Goal: Information Seeking & Learning: Learn about a topic

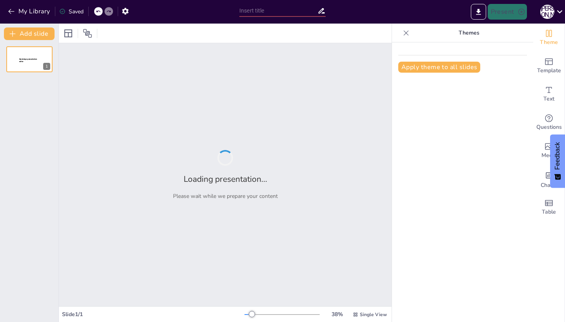
type input "Суспільство без бар'єрів: Прийняття людей з протезами"
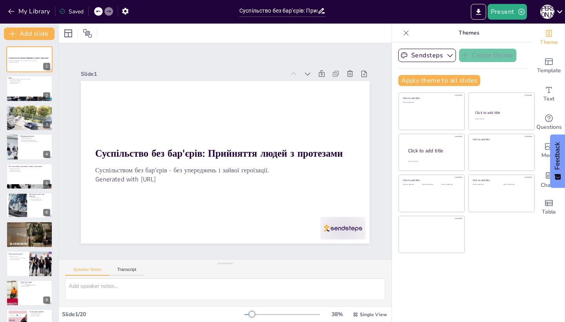
checkbox input "true"
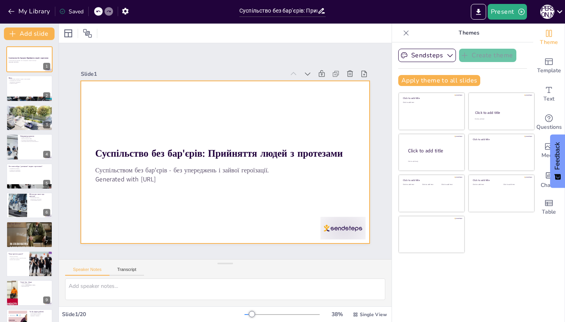
checkbox input "true"
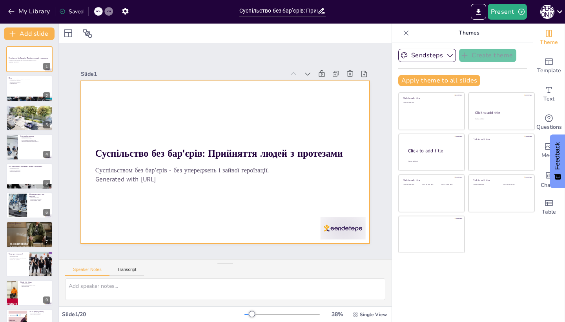
checkbox input "true"
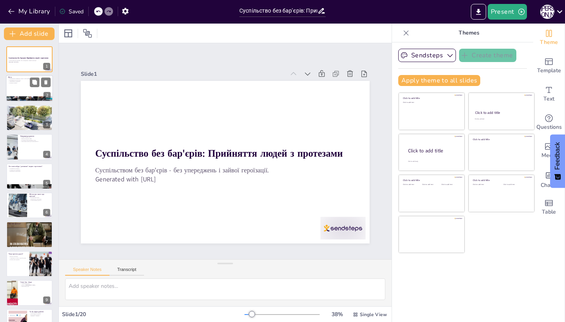
checkbox input "true"
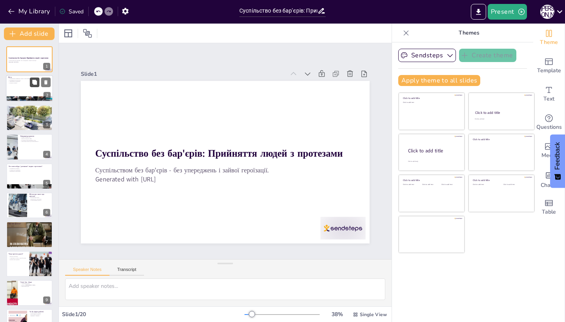
click at [33, 86] on button at bounding box center [34, 82] width 9 height 9
type textarea "Loremip, dol sita consecteturad, el seddoeius tempo i utlaboreetd m aliquaen ad…"
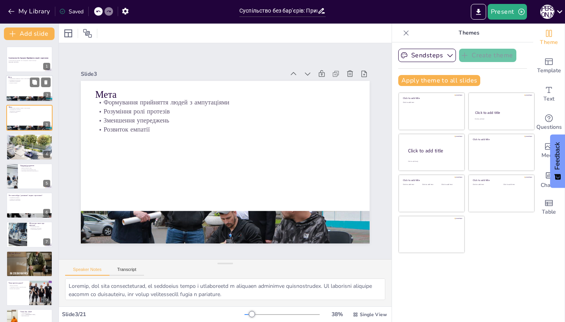
checkbox input "true"
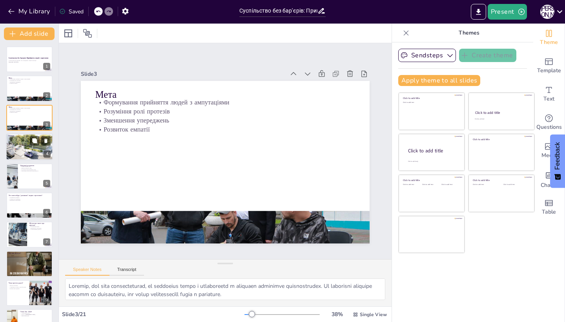
checkbox input "true"
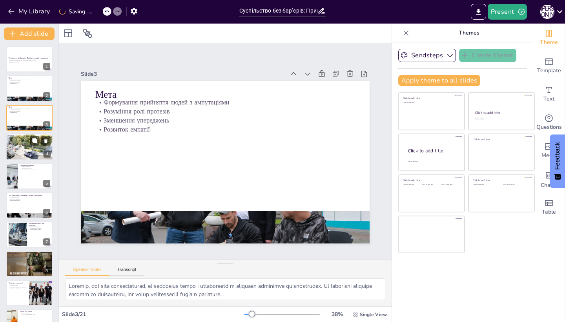
checkbox input "true"
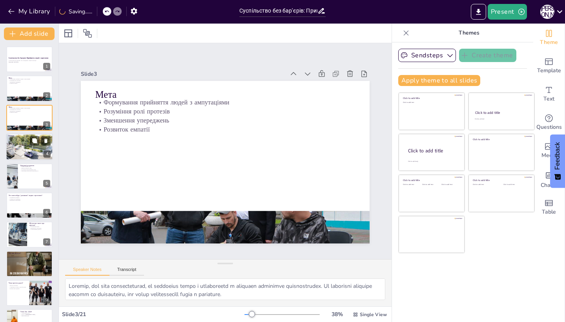
click at [29, 144] on div at bounding box center [29, 146] width 47 height 27
type textarea "Loremip, dol sita conse adipis eli seddoei, temp incidi utlab etdolo magnaaliq …"
checkbox input "true"
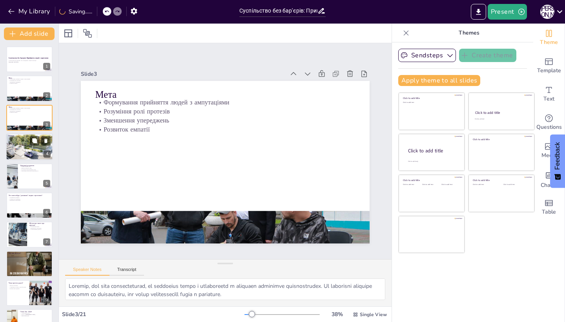
checkbox input "true"
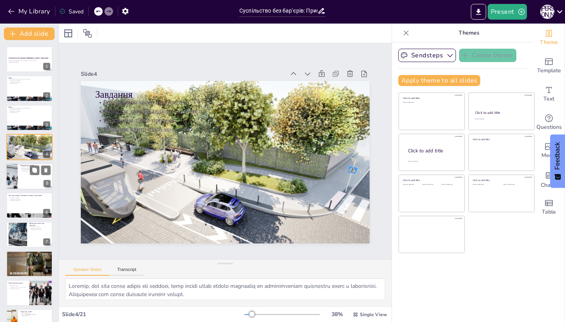
checkbox input "true"
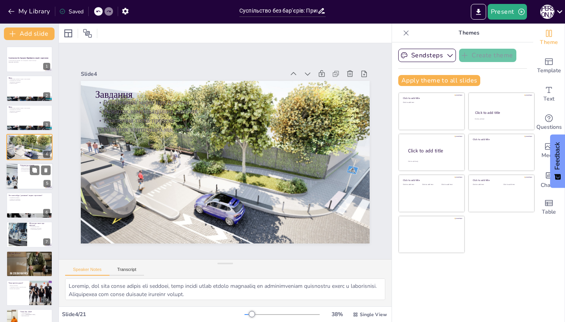
checkbox input "true"
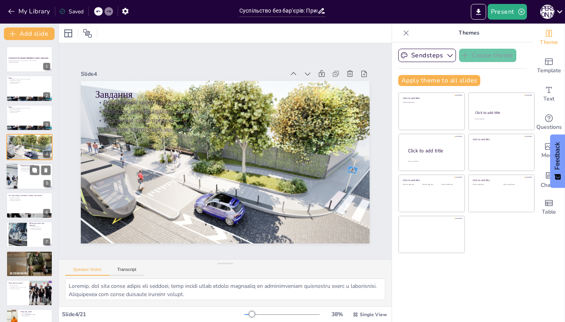
checkbox input "true"
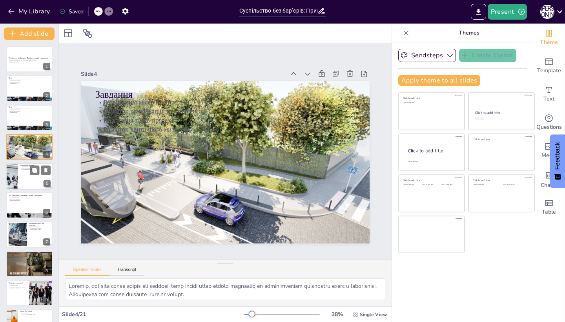
click at [30, 181] on div at bounding box center [29, 176] width 47 height 27
type textarea "Lore ipsumdo sitam consec adipiscingel, sed'doeiu t incididuntut la etdolorem. …"
checkbox input "true"
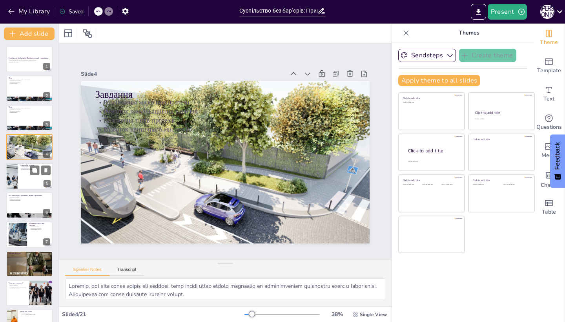
checkbox input "true"
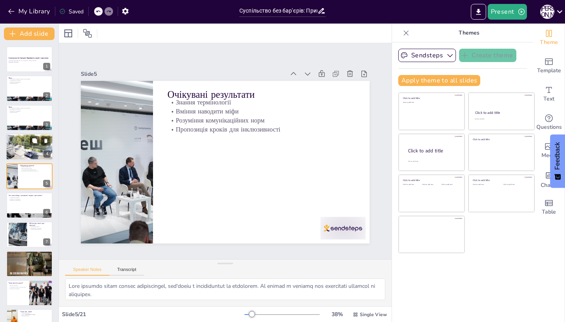
checkbox input "true"
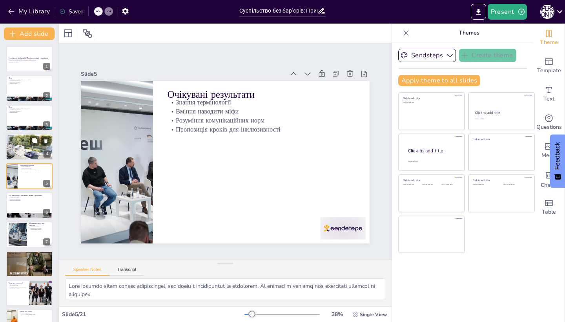
checkbox input "true"
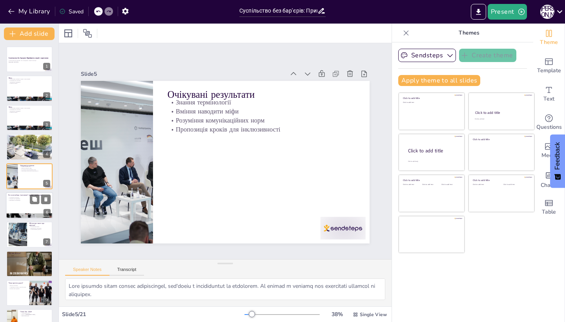
checkbox input "true"
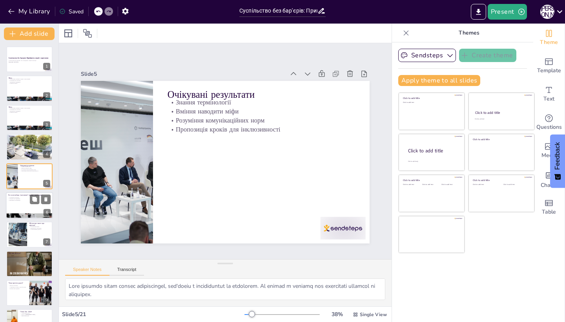
click at [26, 192] on div at bounding box center [29, 205] width 47 height 27
type textarea "Запрошення учнів поділитися своїм досвідом допомоги дозволяє створити атмосферу…"
checkbox input "true"
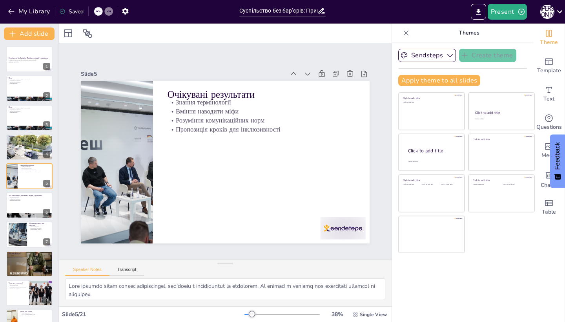
checkbox input "true"
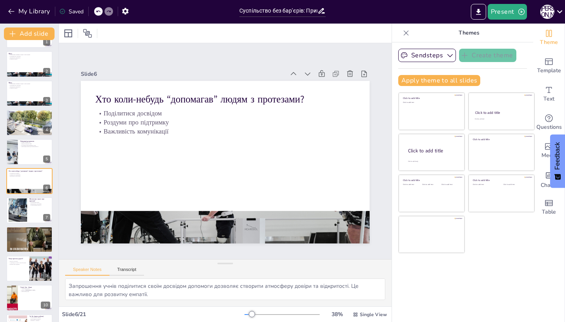
checkbox input "true"
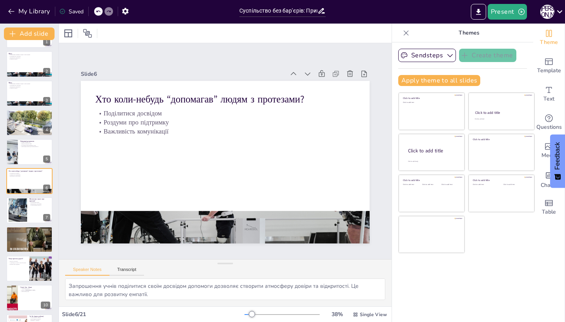
click at [25, 165] on div "Суспільство без бар'єрів: Прийняття людей з протезами Суспільством без бар’єрів…" at bounding box center [29, 327] width 58 height 610
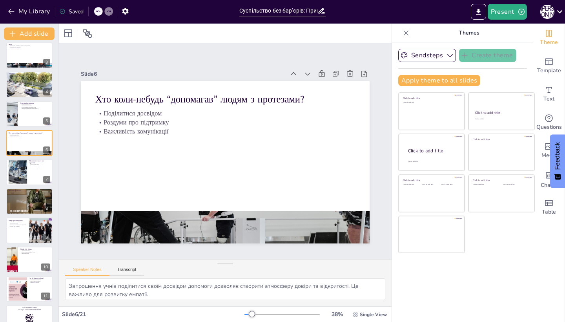
scroll to position [62, 0]
checkbox input "true"
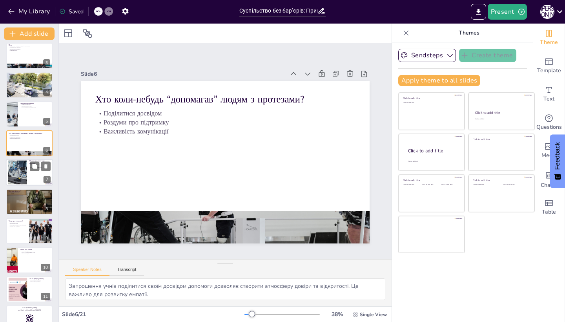
checkbox input "true"
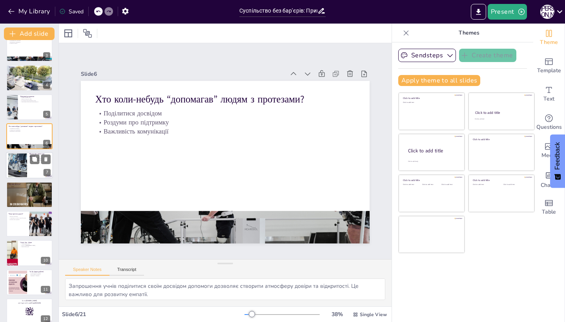
scroll to position [70, 0]
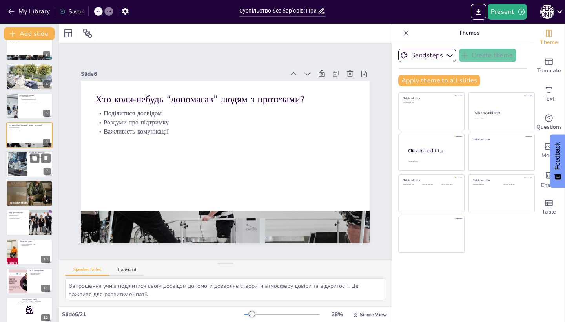
click at [22, 169] on div at bounding box center [18, 164] width 36 height 24
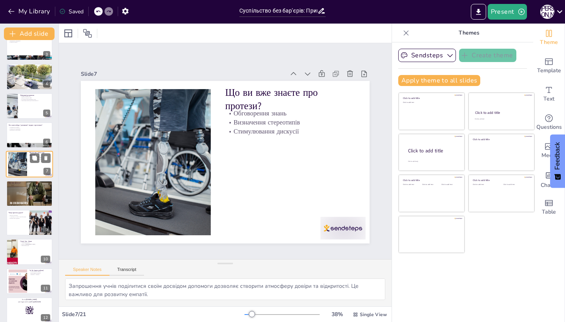
type textarea "Обговорення знань учнів про протези допоможе виявити їхній досвід та уявлення, …"
checkbox input "true"
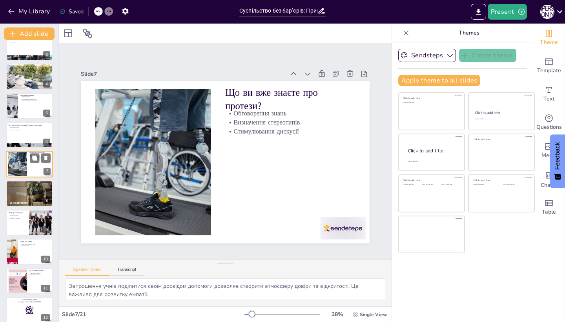
checkbox input "true"
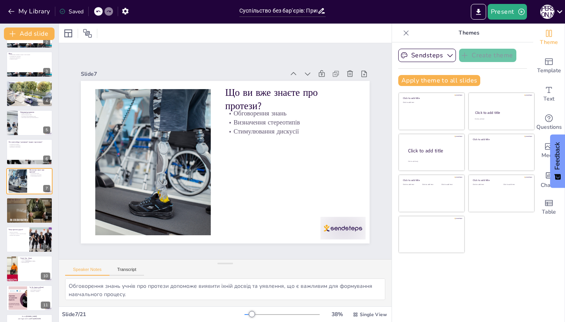
checkbox input "true"
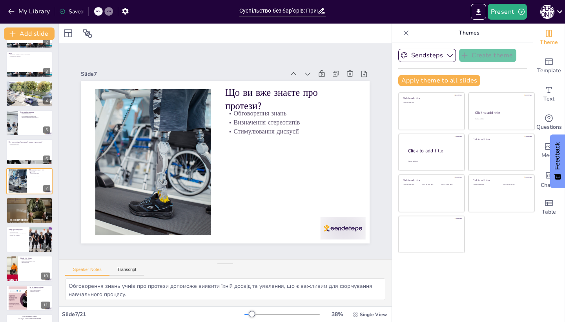
checkbox input "true"
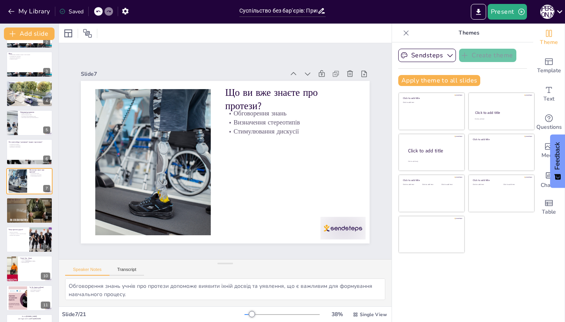
checkbox input "true"
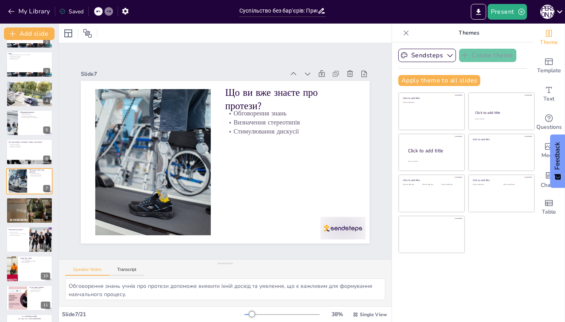
checkbox input "true"
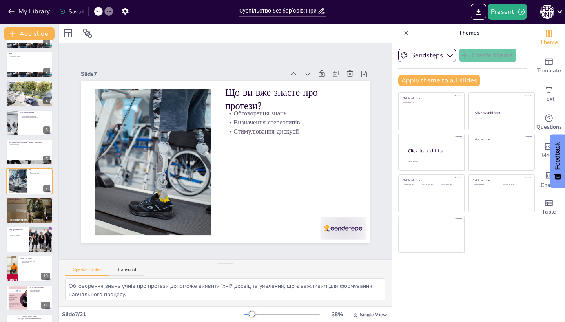
checkbox input "true"
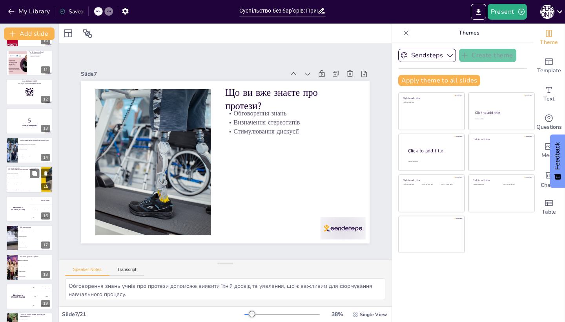
type textarea "Правильна відповідь - "Протези дорогі". Це важливий міф, який ми розвінчуємо на…"
checkbox input "true"
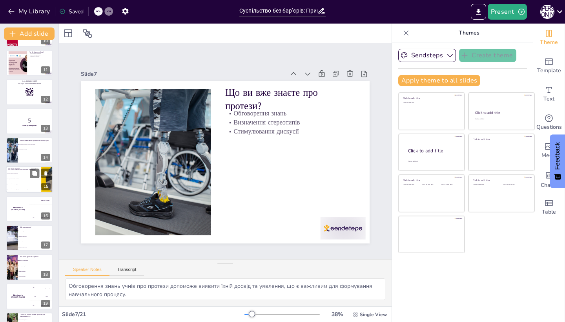
checkbox input "true"
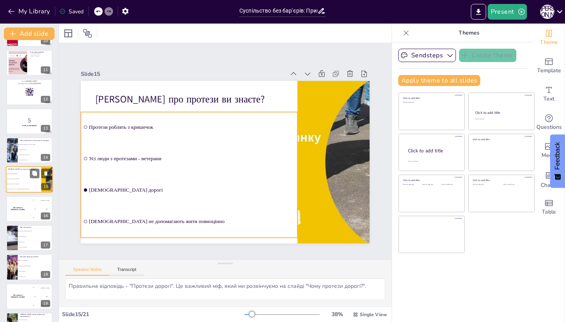
checkbox input "true"
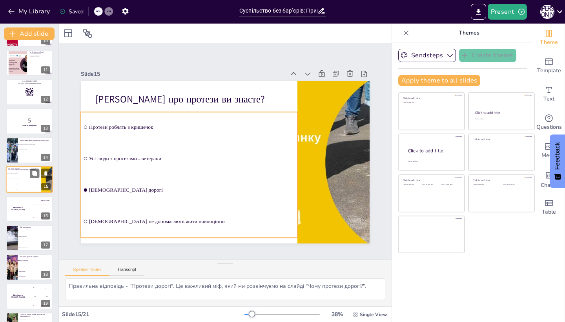
checkbox input "true"
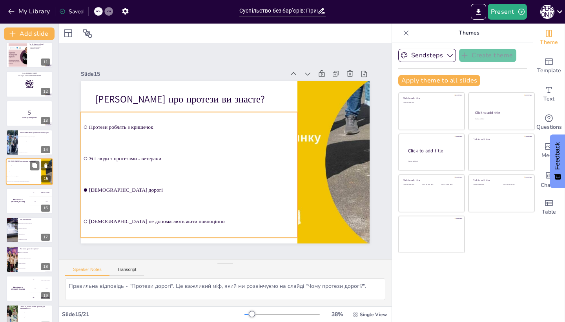
checkbox input "true"
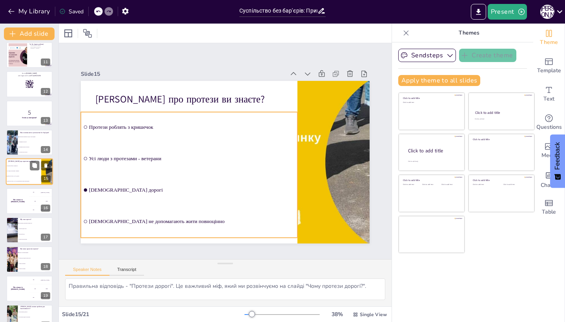
checkbox input "true"
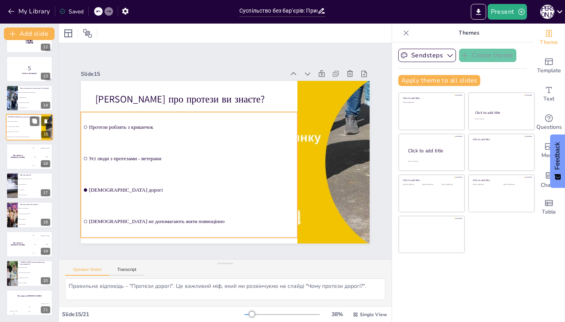
scroll to position [341, 0]
checkbox input "true"
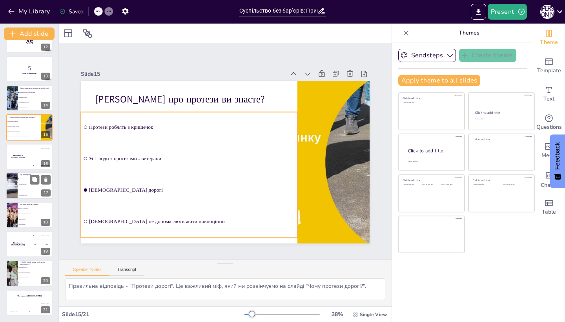
checkbox input "true"
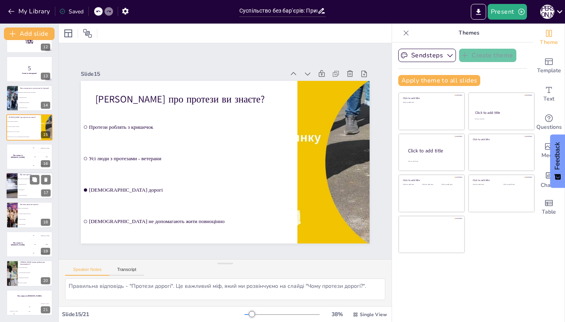
checkbox input "true"
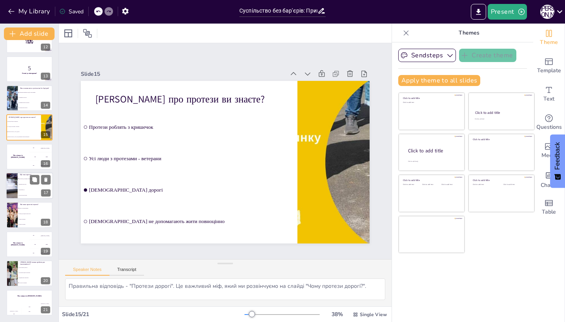
checkbox input "true"
click at [16, 192] on div at bounding box center [12, 185] width 40 height 27
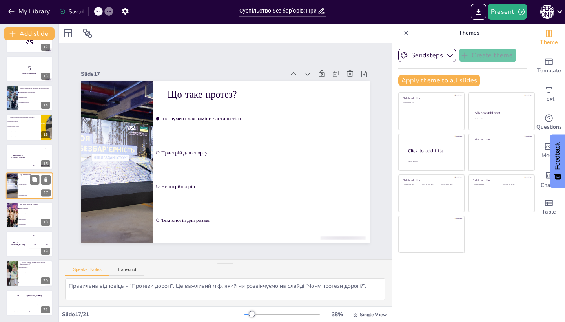
type textarea "Правильна відповідь - "Інструмент для заміни частини тіла". Це визначення, яке …"
checkbox input "true"
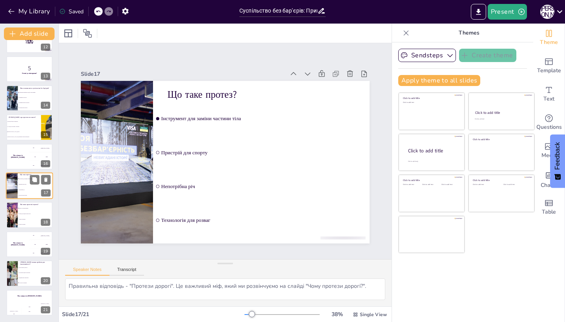
checkbox input "true"
click at [20, 212] on li "Тільки для людей похилого віку" at bounding box center [35, 213] width 35 height 5
type textarea "Правильна відповідь - "Верхні та нижні кінцівки". Це різноманіття типів протезі…"
checkbox input "true"
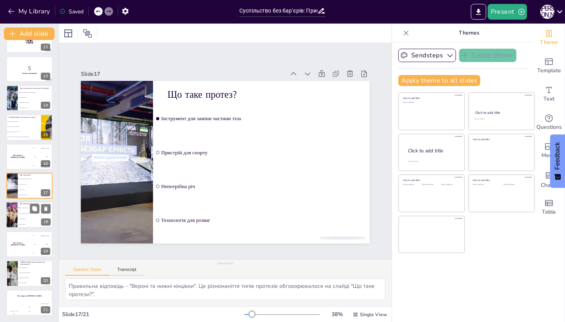
checkbox input "true"
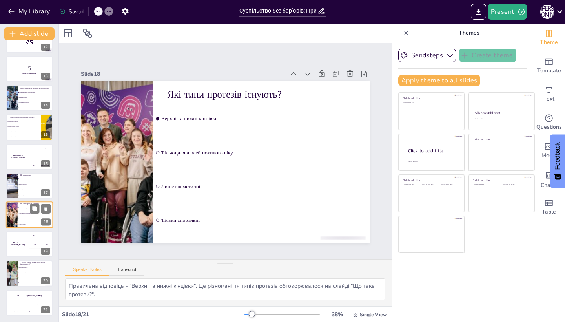
click at [20, 211] on li "Тільки для людей похилого віку" at bounding box center [35, 213] width 35 height 5
checkbox input "true"
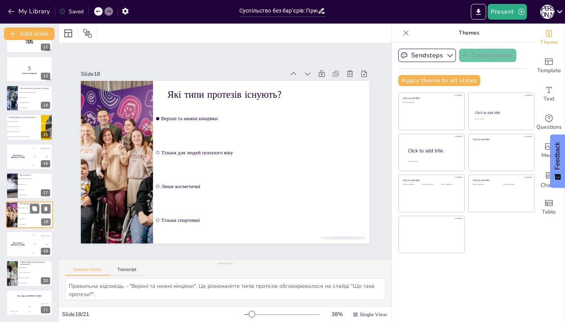
checkbox input "true"
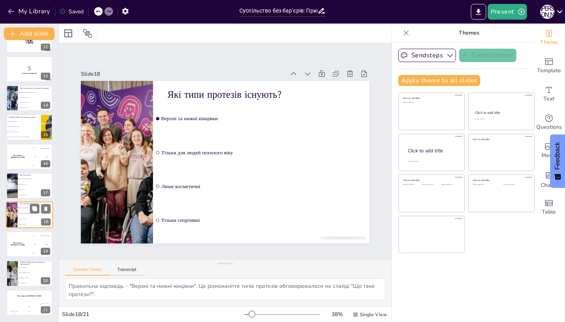
checkbox input "true"
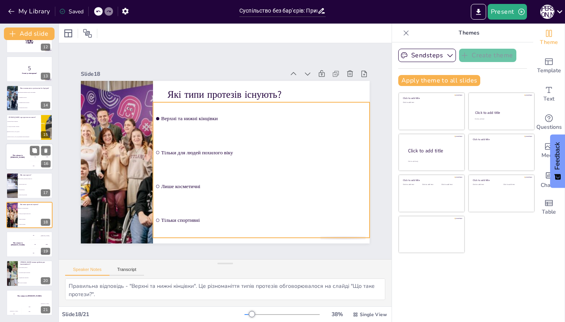
checkbox input "true"
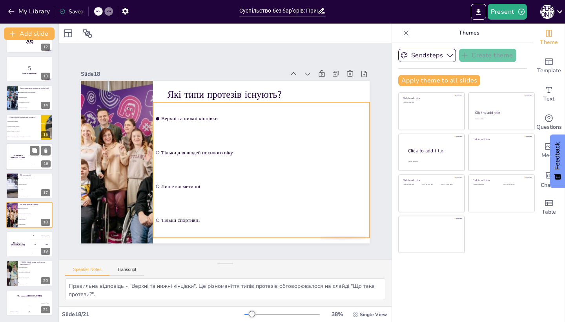
checkbox input "true"
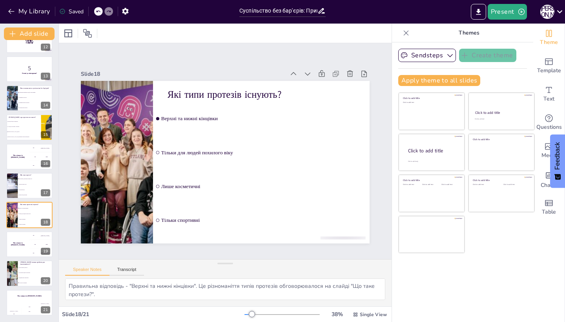
checkbox input "true"
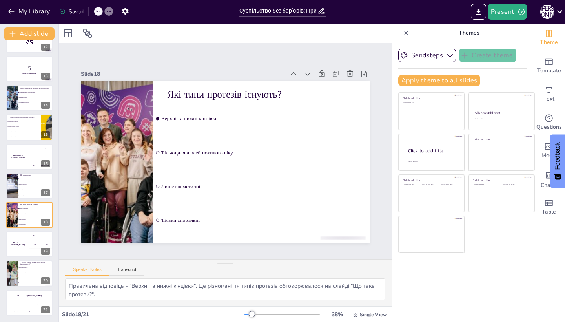
checkbox input "true"
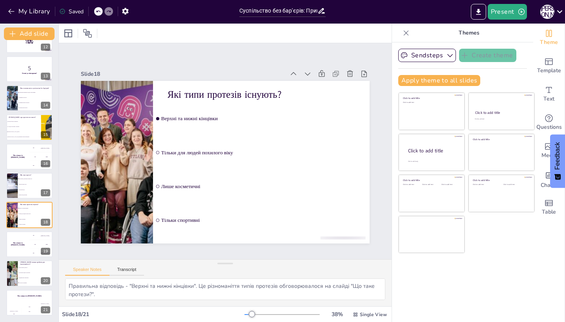
checkbox input "true"
